Goal: Task Accomplishment & Management: Manage account settings

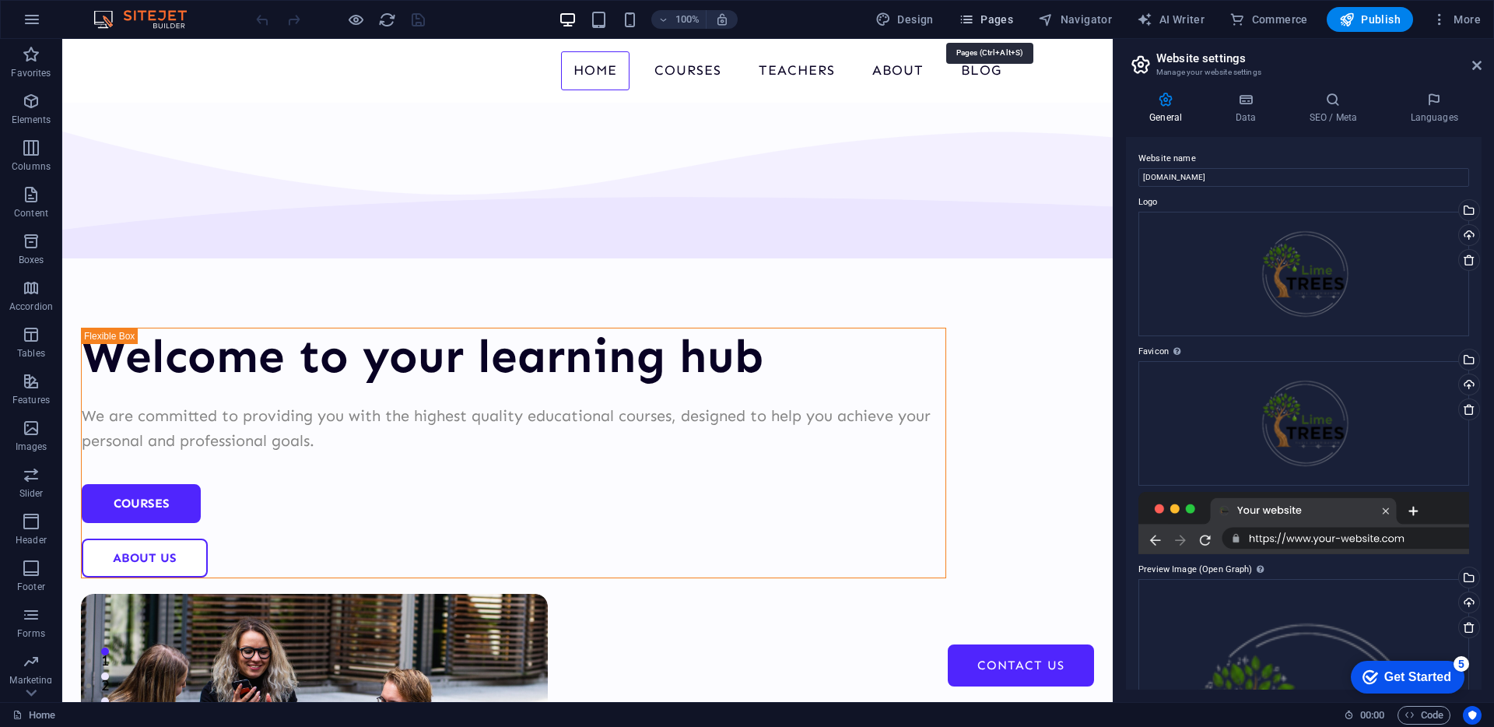
click at [966, 23] on icon "button" at bounding box center [967, 20] width 16 height 16
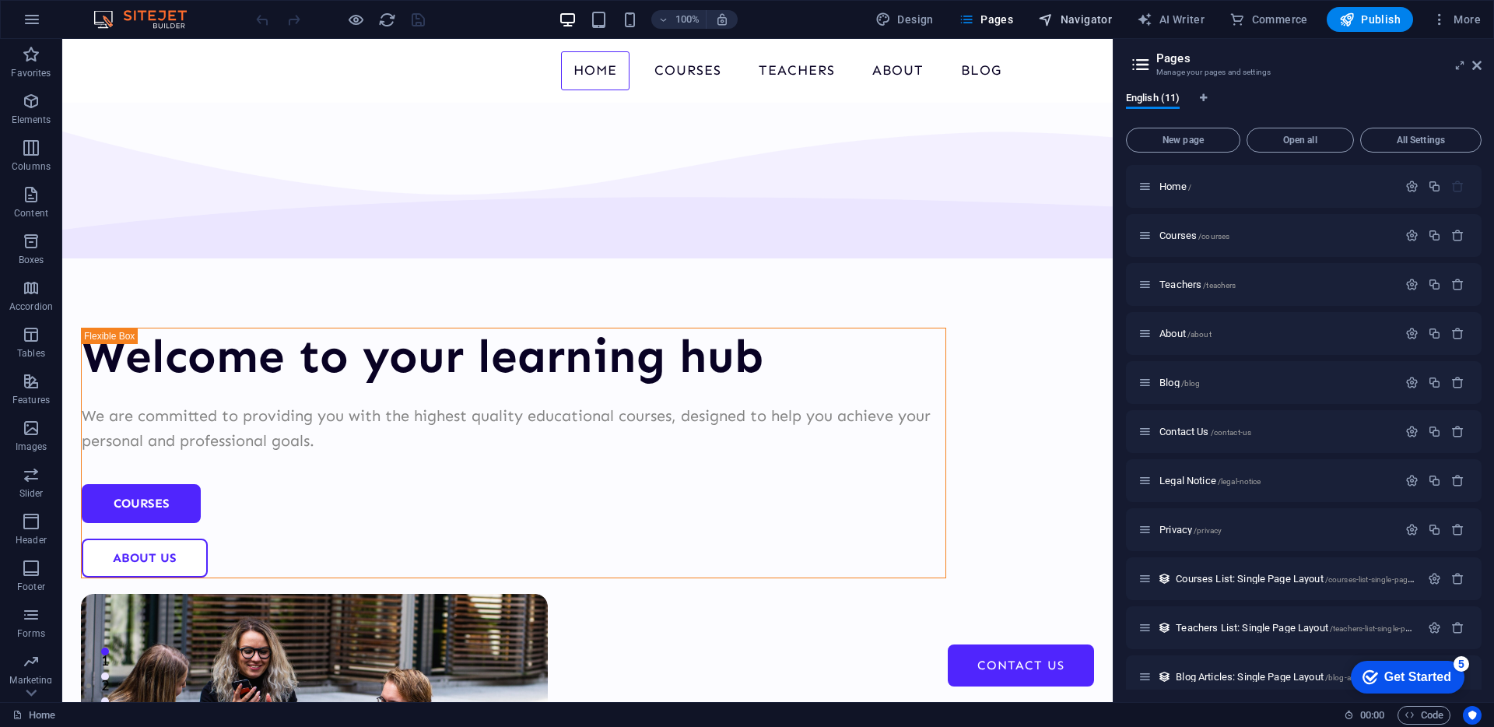
click at [1091, 23] on span "Navigator" at bounding box center [1075, 20] width 74 height 16
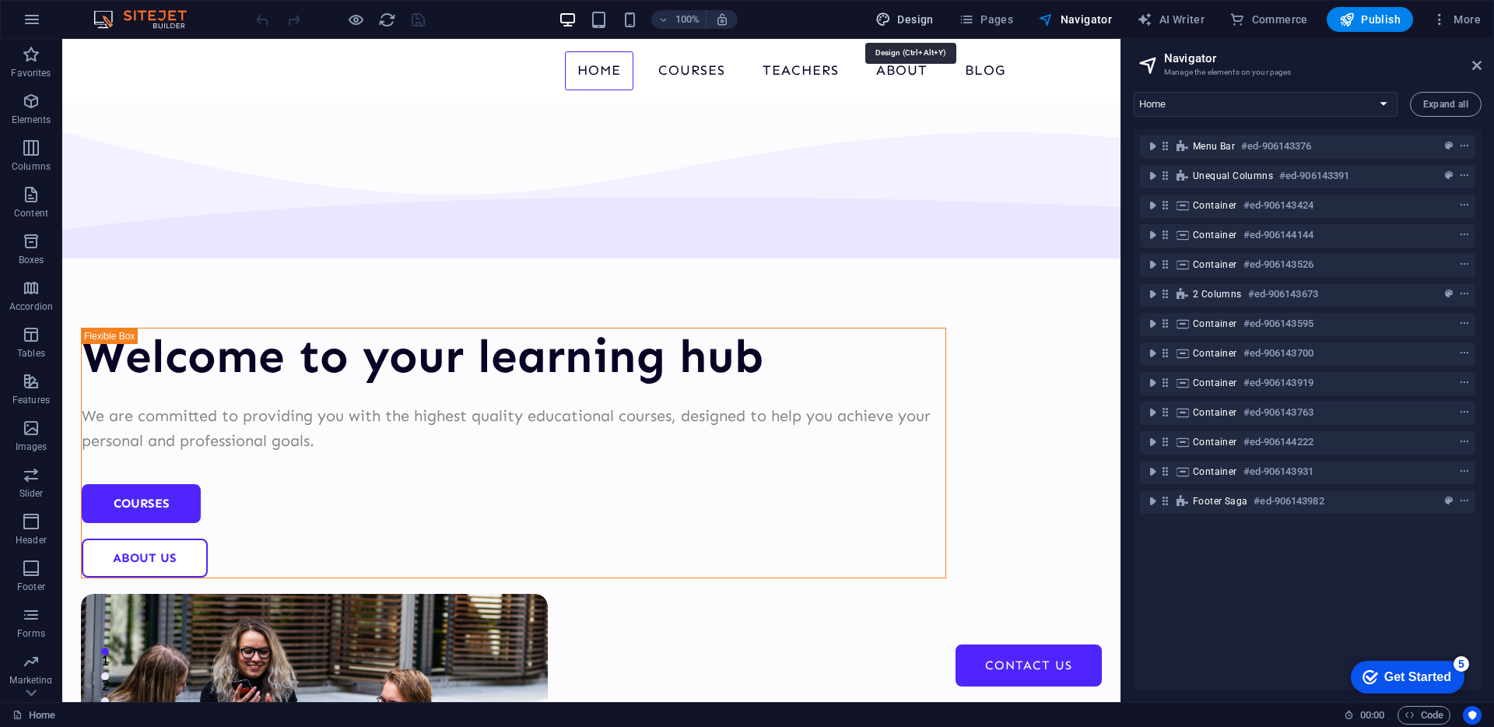
click at [904, 23] on span "Design" at bounding box center [904, 20] width 58 height 16
select select "px"
select select "400"
select select "px"
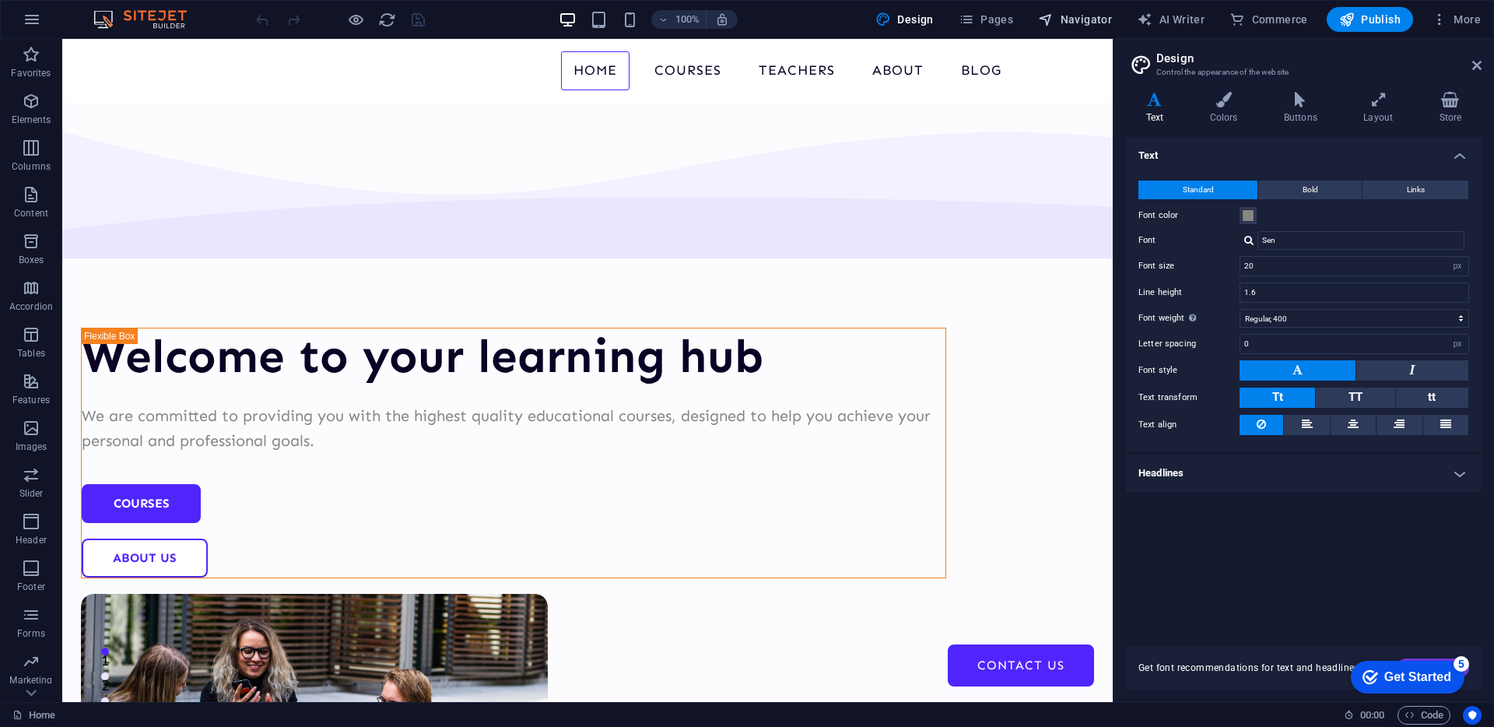
click at [1112, 16] on span "Navigator" at bounding box center [1075, 20] width 74 height 16
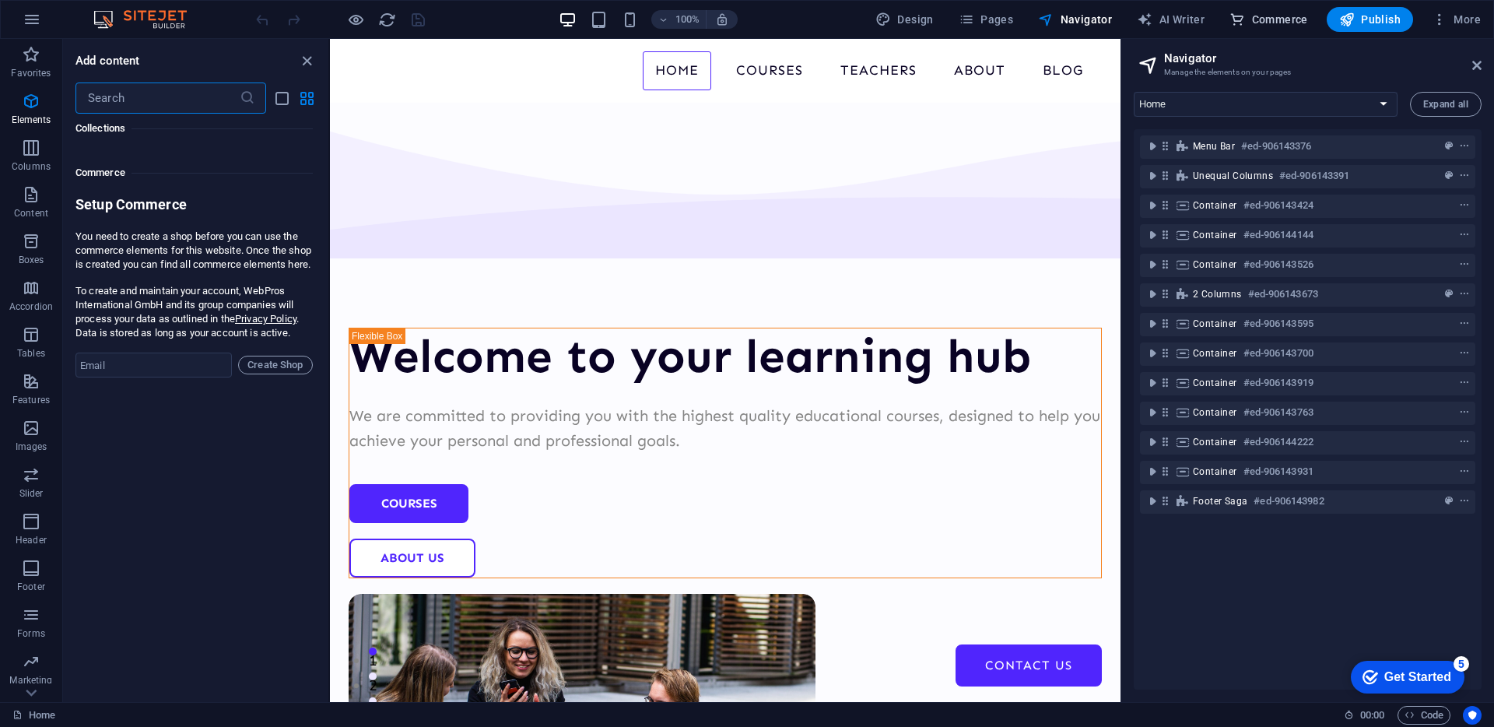
scroll to position [14994, 0]
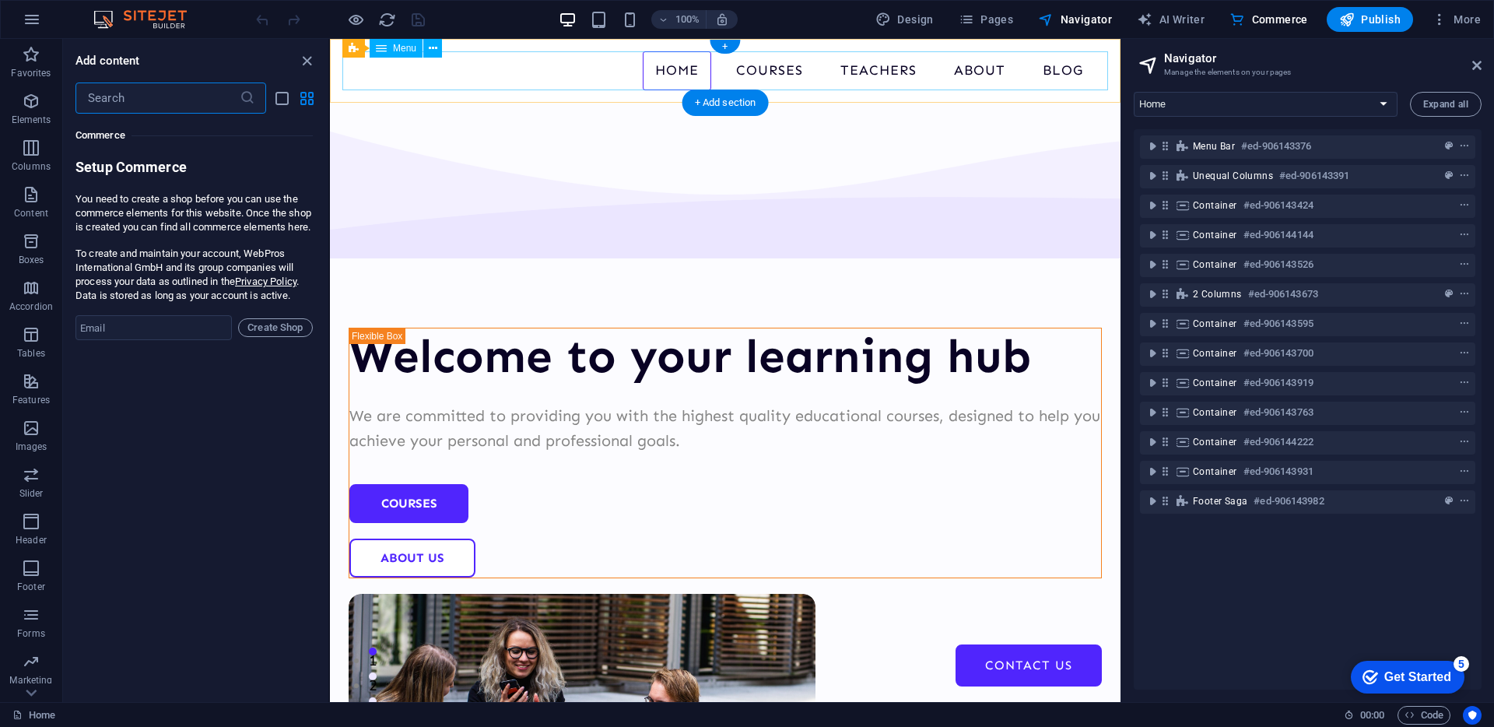
click at [1046, 69] on nav "Home Courses Teachers About Blog Contact Us" at bounding box center [725, 70] width 766 height 39
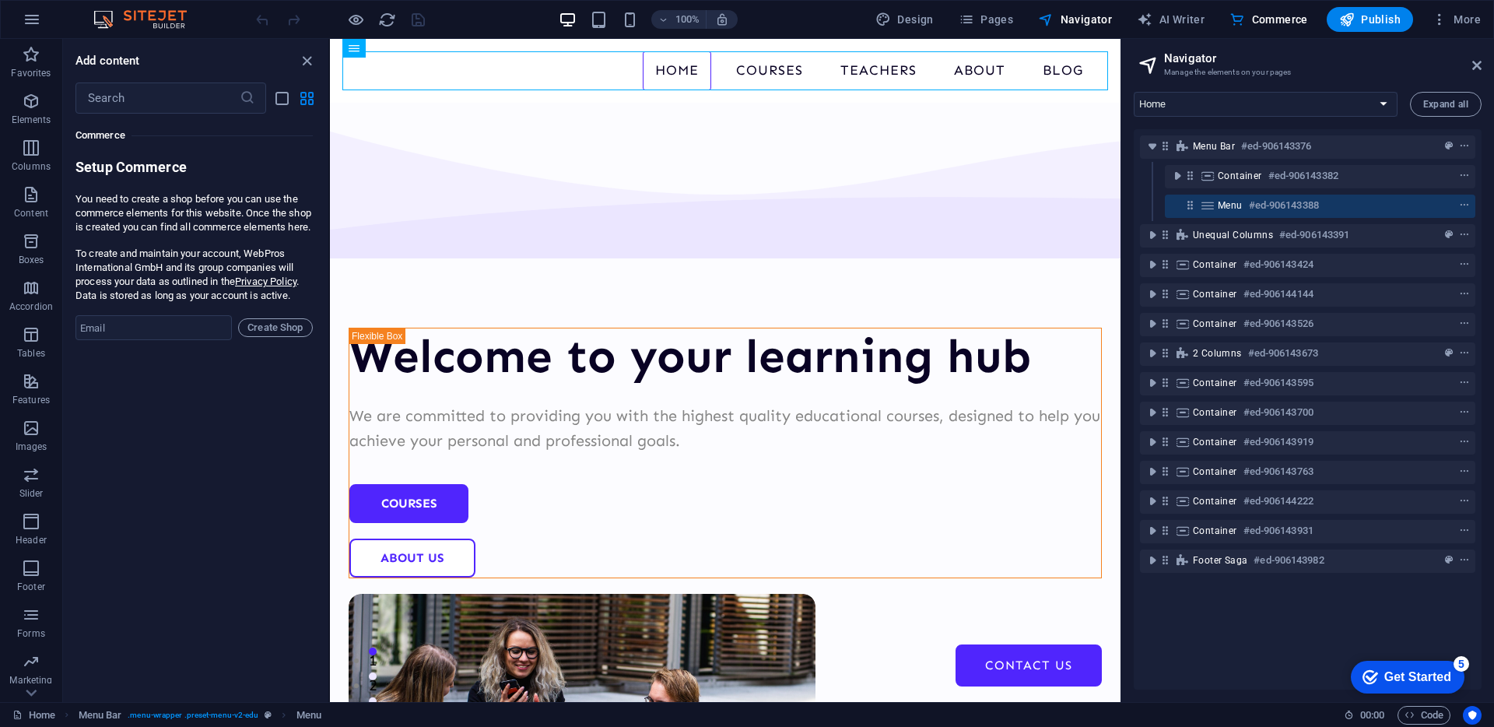
click at [1384, 29] on button "Publish" at bounding box center [1370, 19] width 86 height 25
